Goal: Answer question/provide support

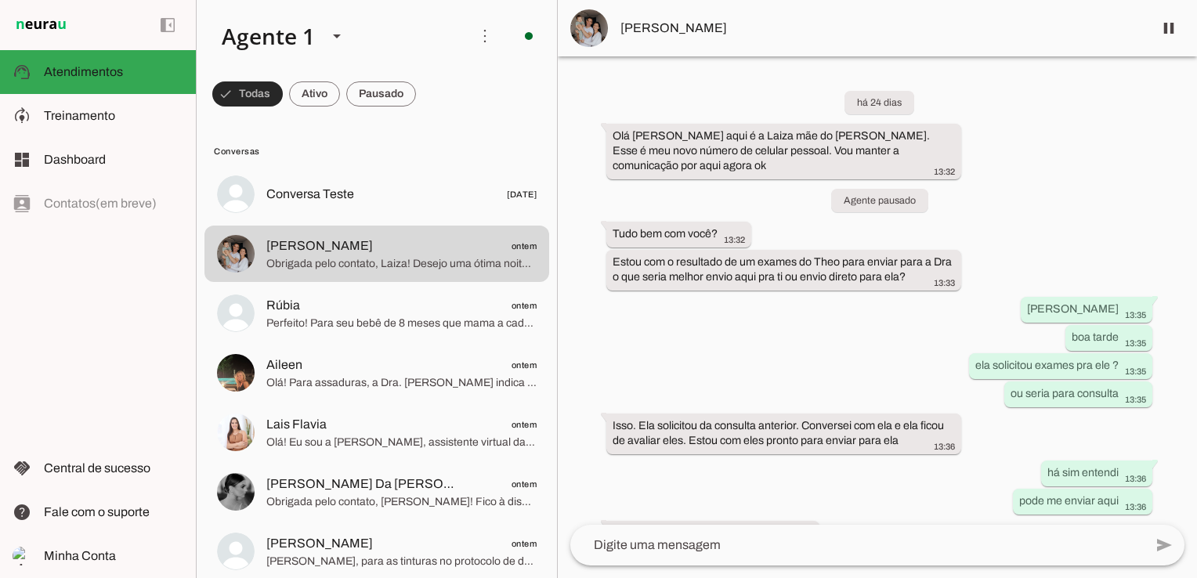
click at [244, 91] on span at bounding box center [247, 94] width 70 height 38
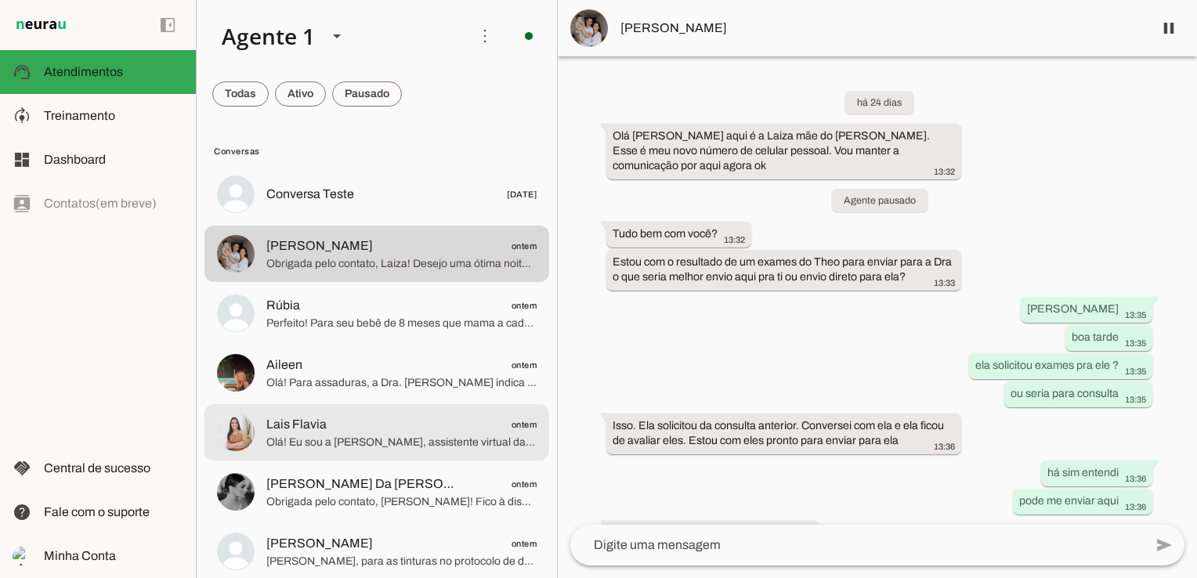
scroll to position [78, 0]
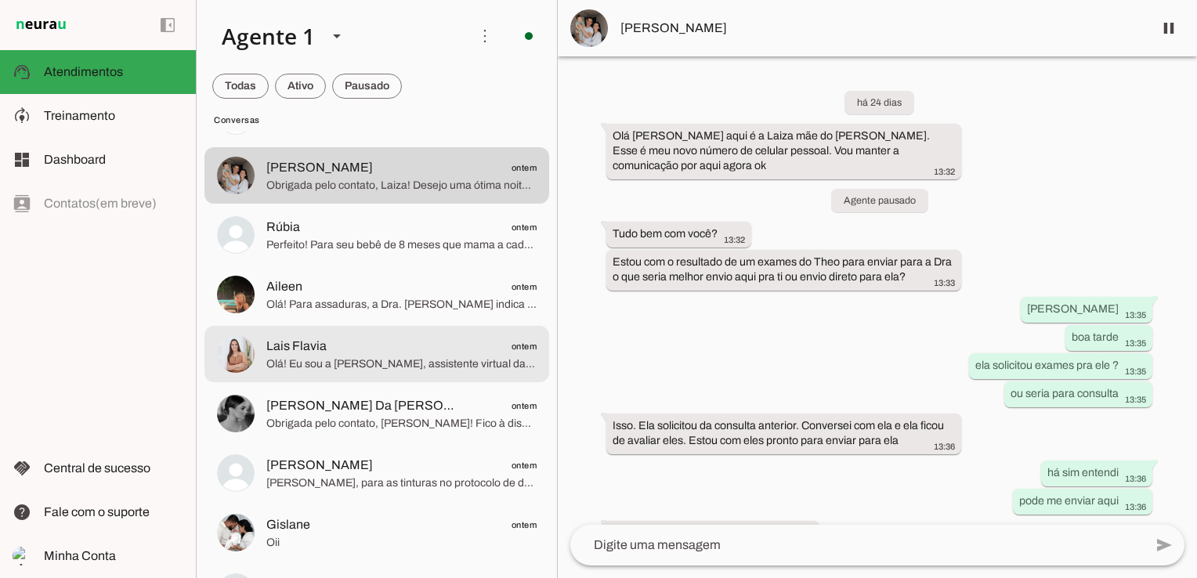
drag, startPoint x: 407, startPoint y: 365, endPoint x: 420, endPoint y: 368, distance: 12.9
click at [407, 365] on span "Olá! Eu sou a [PERSON_NAME], assistente virtual da [PERSON_NAME]. [PERSON_NAME]…" at bounding box center [401, 364] width 270 height 16
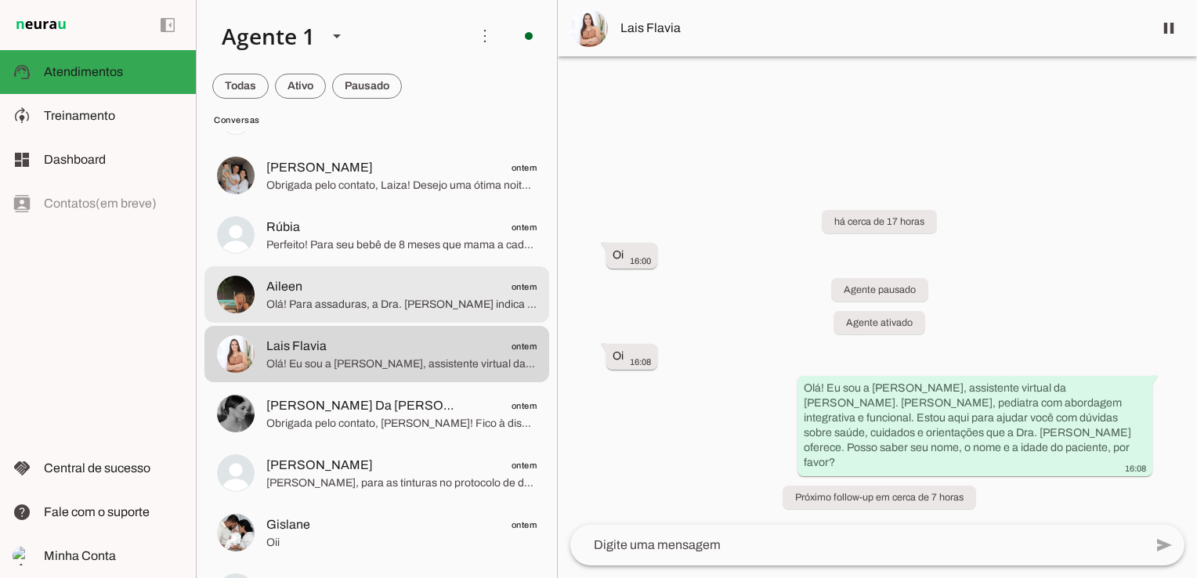
click at [370, 291] on span "Aileen ontem" at bounding box center [401, 287] width 270 height 20
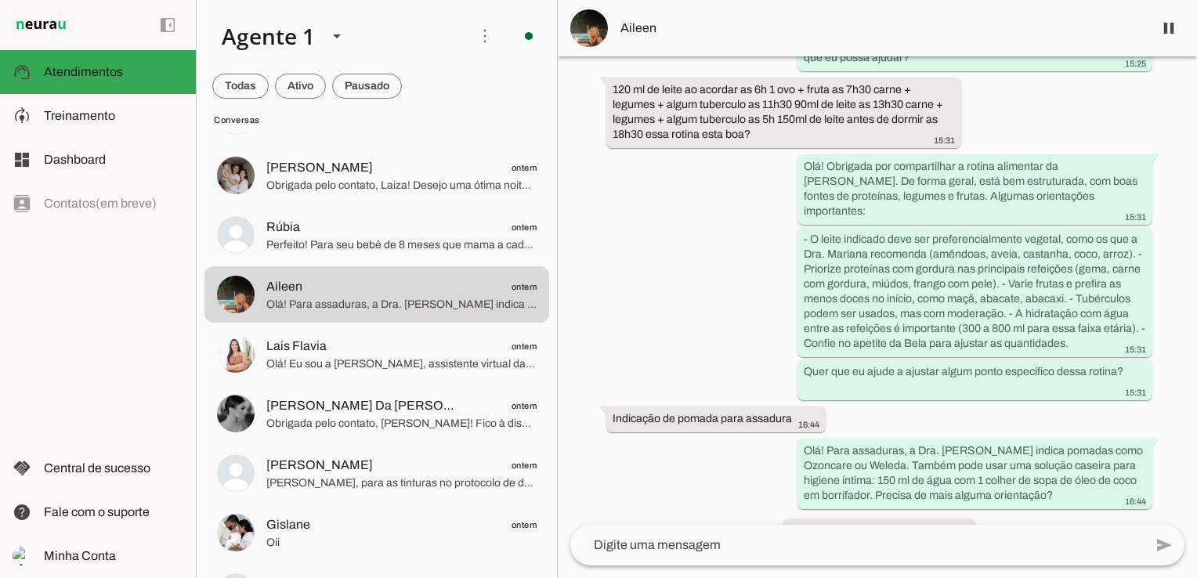
scroll to position [734, 0]
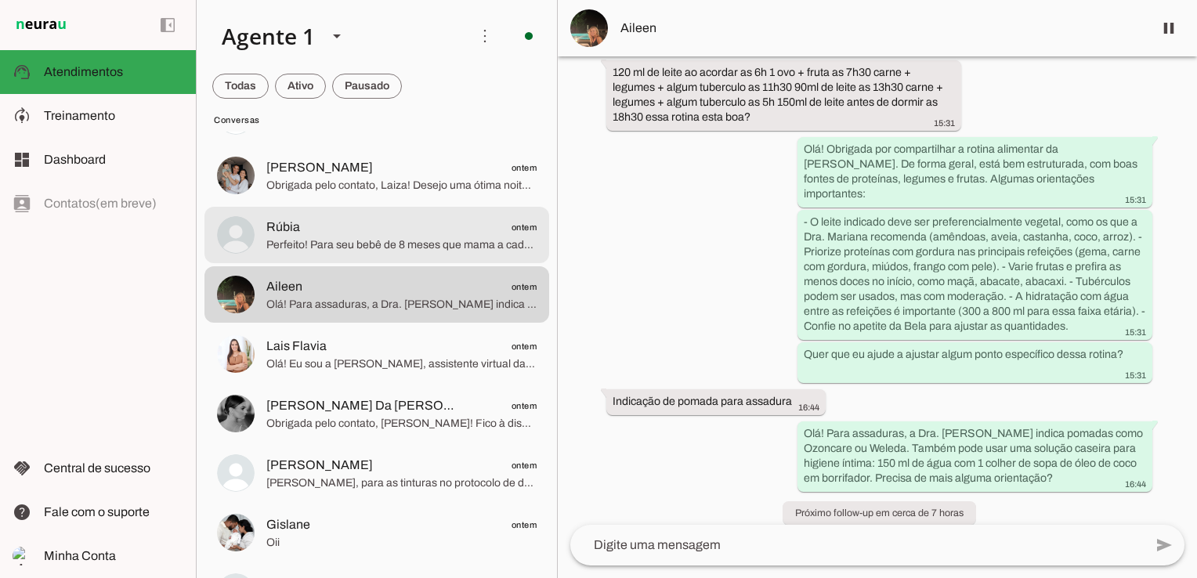
click at [375, 239] on span "Perfeito! Para seu bebê de 8 meses que mama a cada 3 horas, sugiro esta rotina …" at bounding box center [401, 245] width 270 height 16
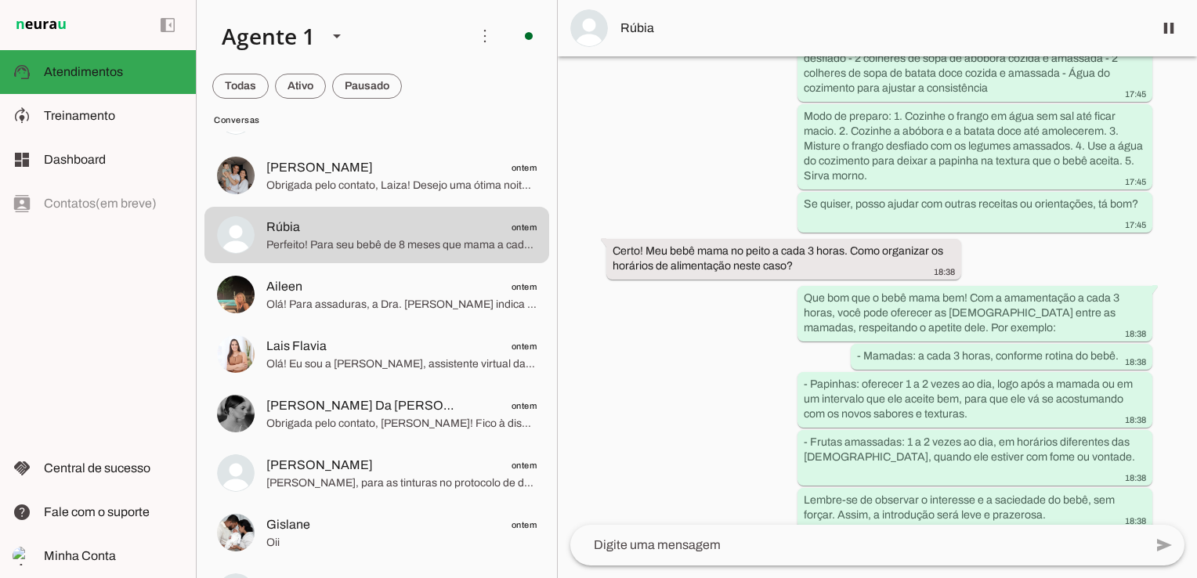
scroll to position [1767, 0]
